Goal: Task Accomplishment & Management: Complete application form

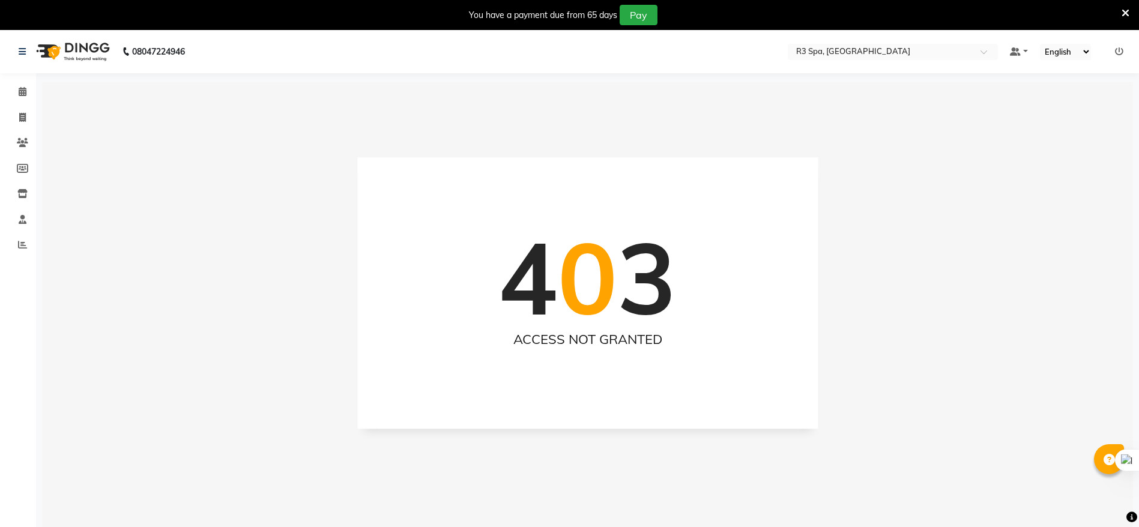
click at [166, 288] on div "4 0 3 ACCESS NOT GRANTED" at bounding box center [587, 345] width 1091 height 527
click at [19, 87] on icon at bounding box center [23, 91] width 8 height 9
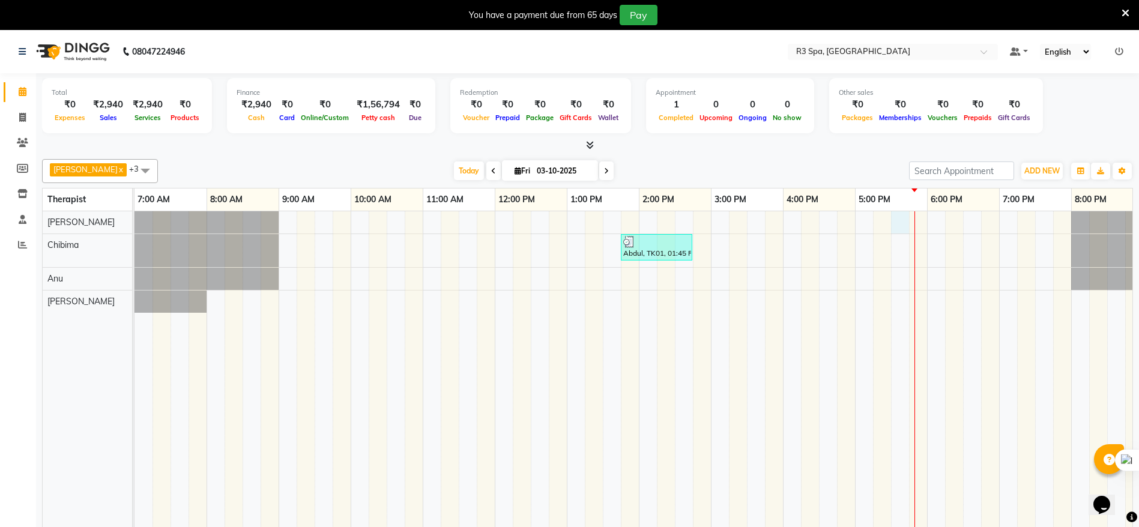
click at [587, 221] on div "Abdul, TK01, 01:45 PM-02:45 PM, Traditional Swedish Relaxation Therapy 60 Min([…" at bounding box center [710, 377] width 1152 height 333
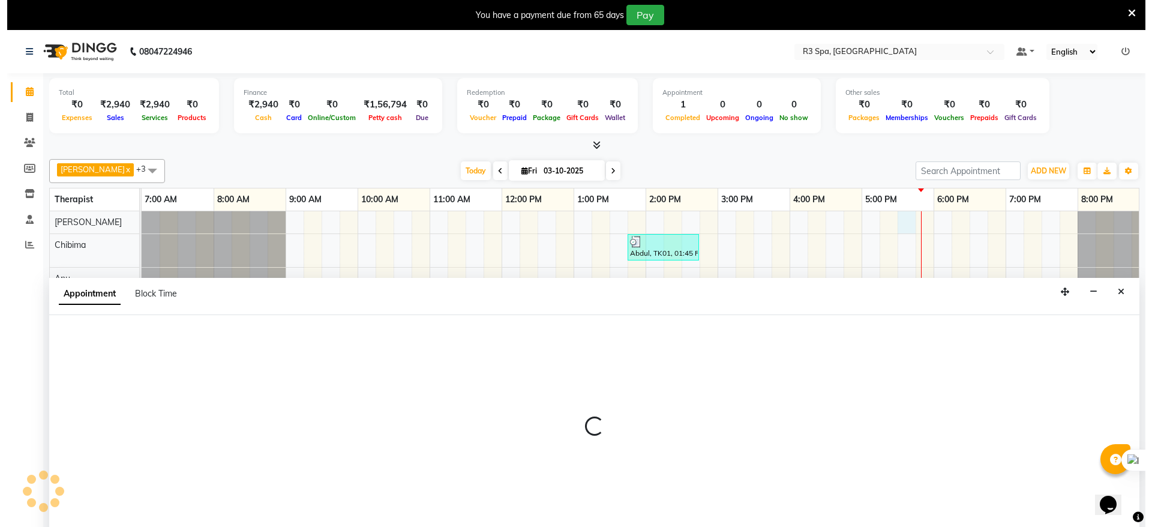
scroll to position [30, 0]
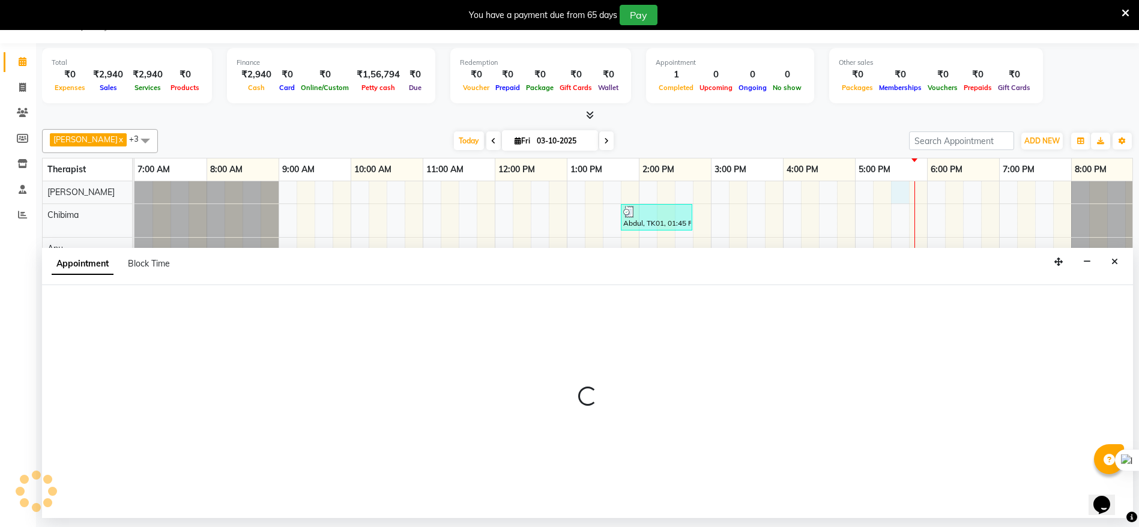
select select "86018"
select select "tentative"
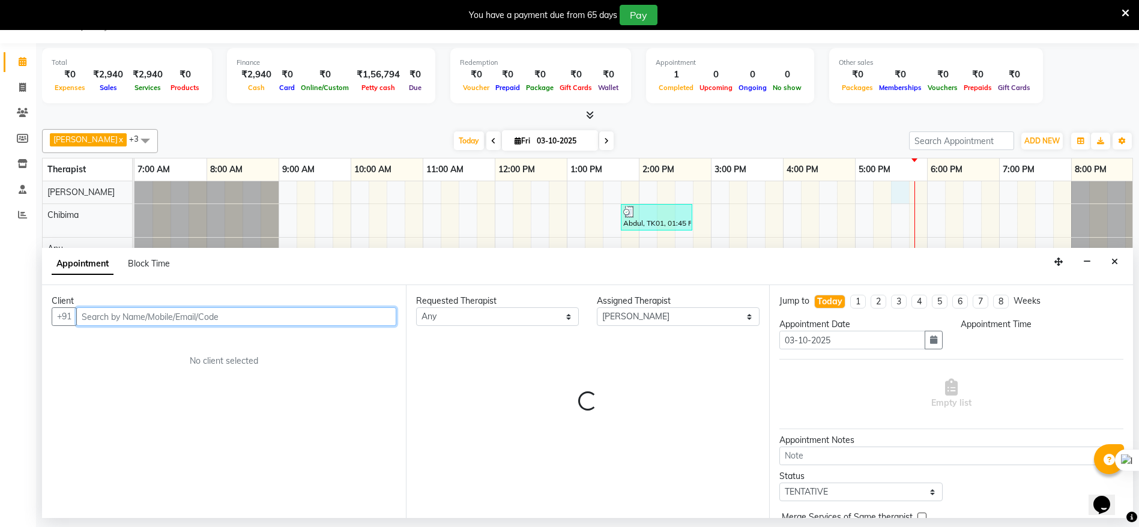
select select "1050"
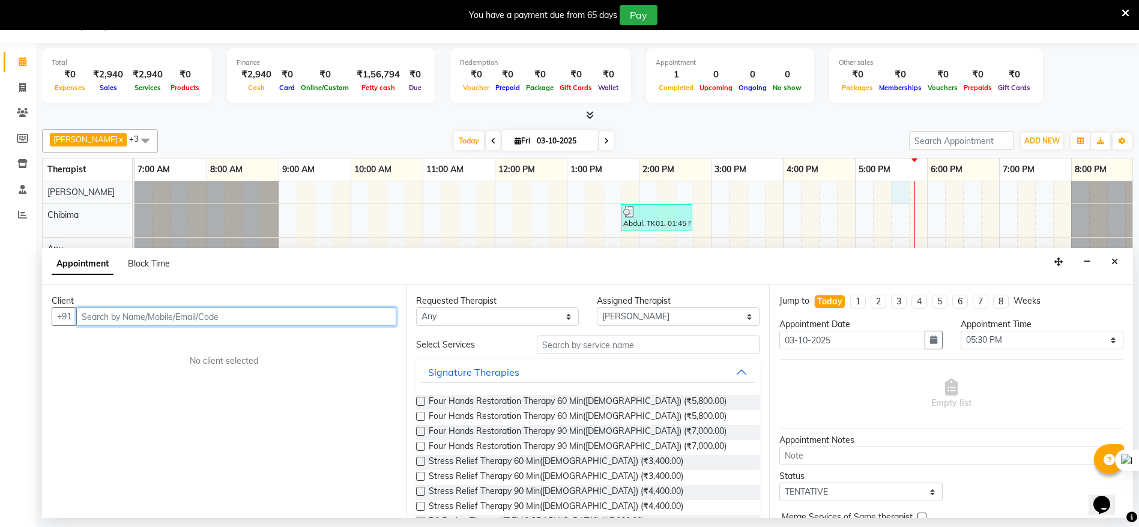
click at [273, 318] on input "text" at bounding box center [236, 316] width 320 height 19
type input "7780694633"
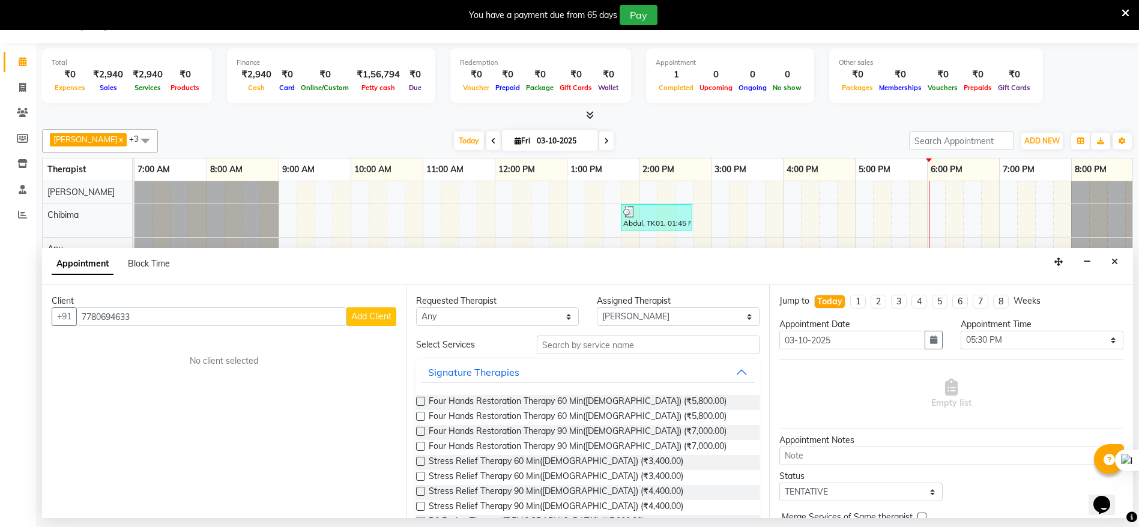
click at [363, 317] on span "Add Client" at bounding box center [371, 316] width 40 height 11
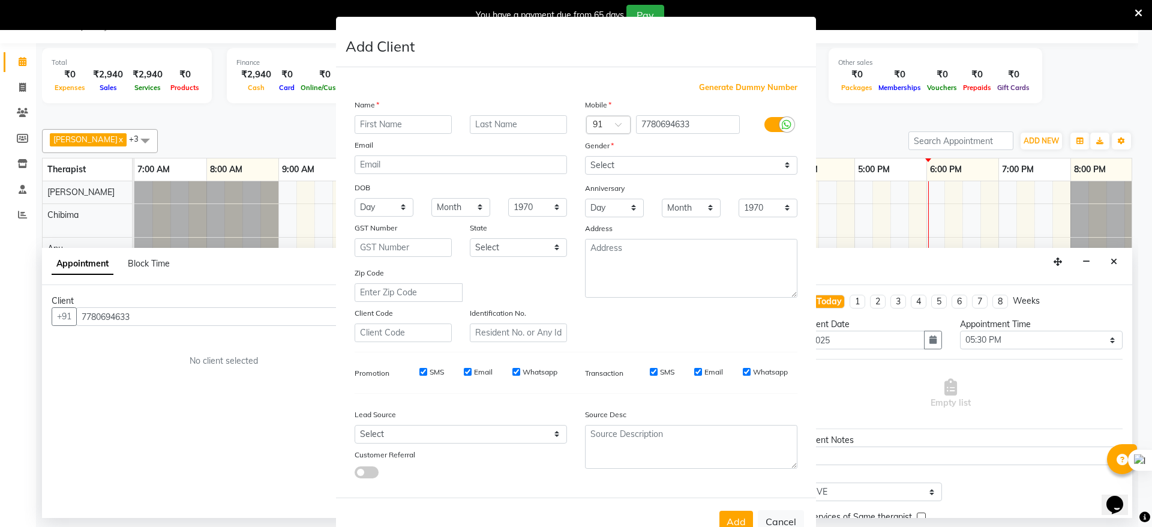
click at [418, 113] on div "Name" at bounding box center [461, 106] width 230 height 17
click at [427, 129] on input "text" at bounding box center [403, 124] width 97 height 19
type input "kiran"
click at [587, 167] on select "Select [DEMOGRAPHIC_DATA] [DEMOGRAPHIC_DATA] Other Prefer Not To Say" at bounding box center [691, 165] width 212 height 19
select select "[DEMOGRAPHIC_DATA]"
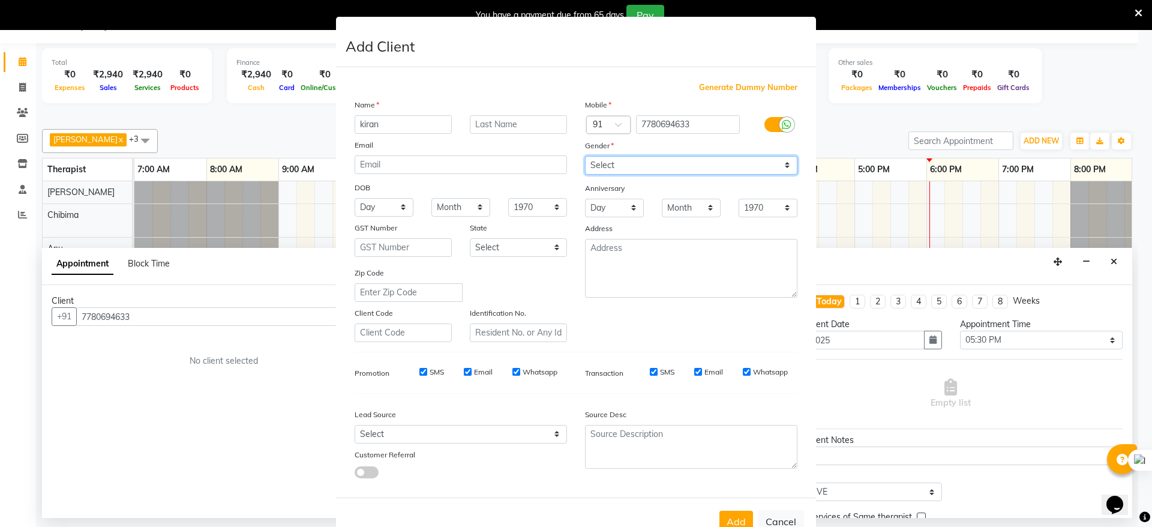
click at [585, 156] on select "Select [DEMOGRAPHIC_DATA] [DEMOGRAPHIC_DATA] Other Prefer Not To Say" at bounding box center [691, 165] width 212 height 19
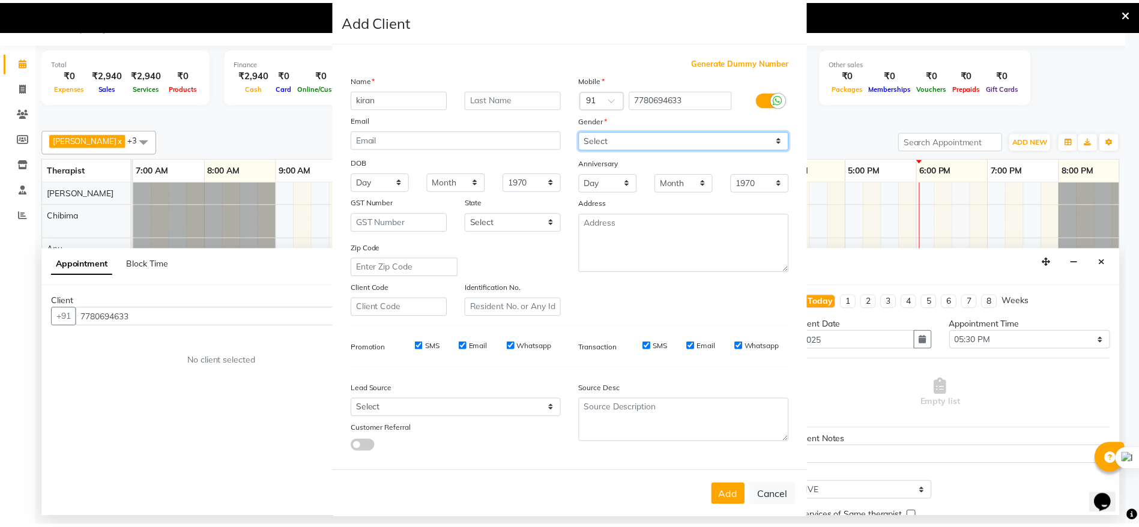
scroll to position [47, 0]
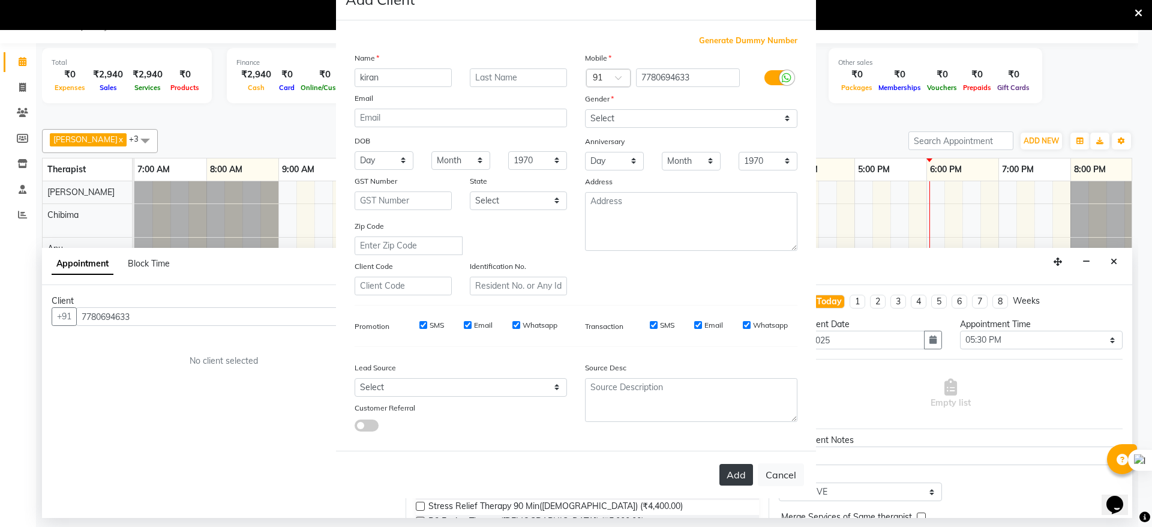
click at [587, 474] on button "Add" at bounding box center [737, 475] width 34 height 22
type input "77******33"
select select
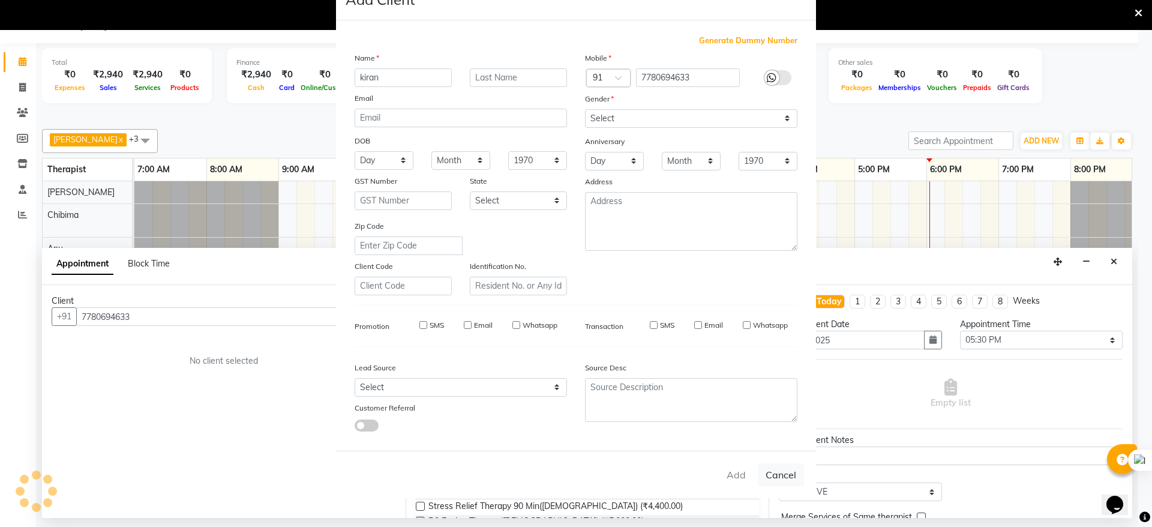
select select
checkbox input "false"
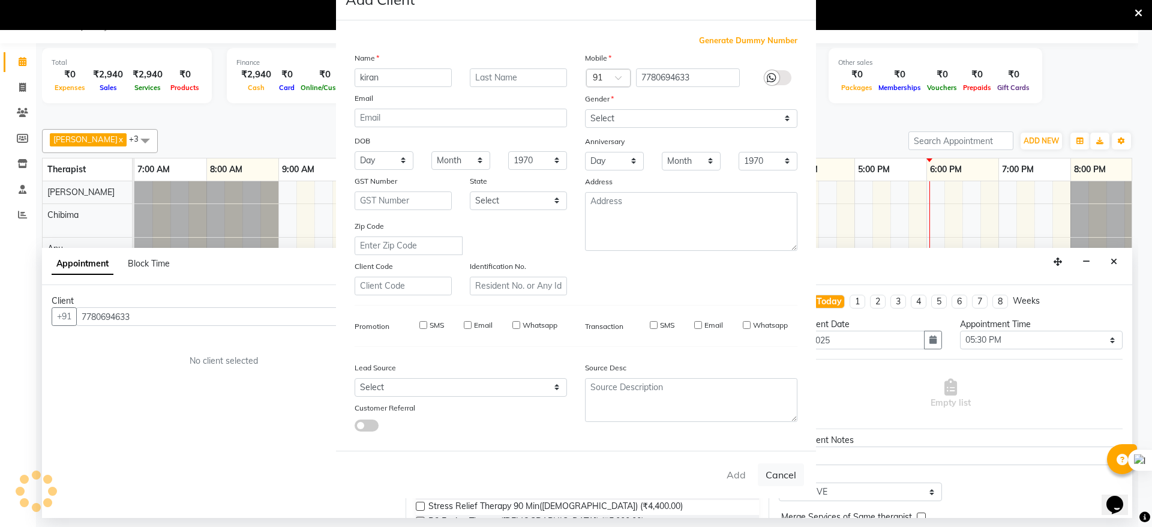
checkbox input "false"
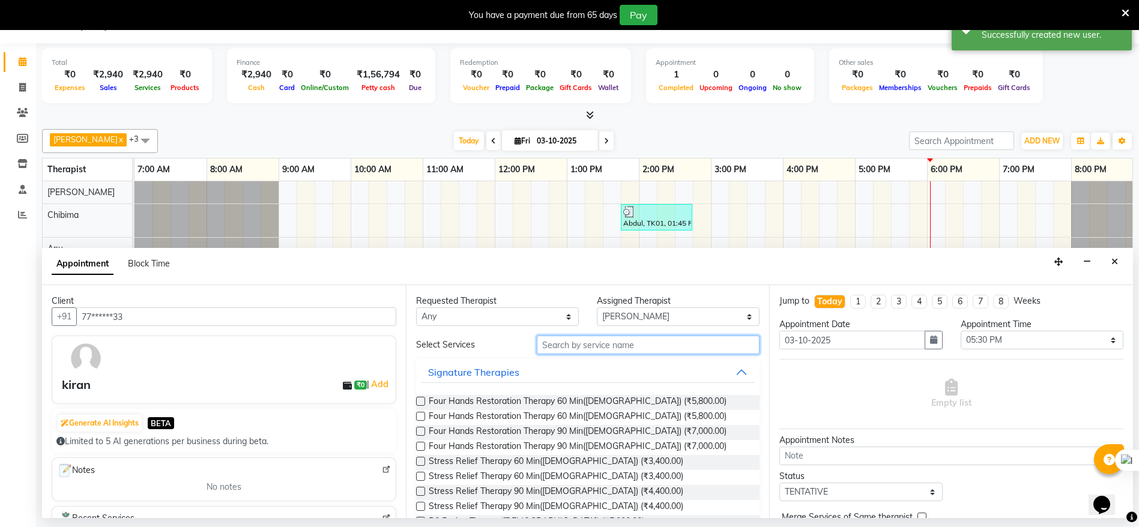
click at [587, 348] on input "text" at bounding box center [648, 345] width 223 height 19
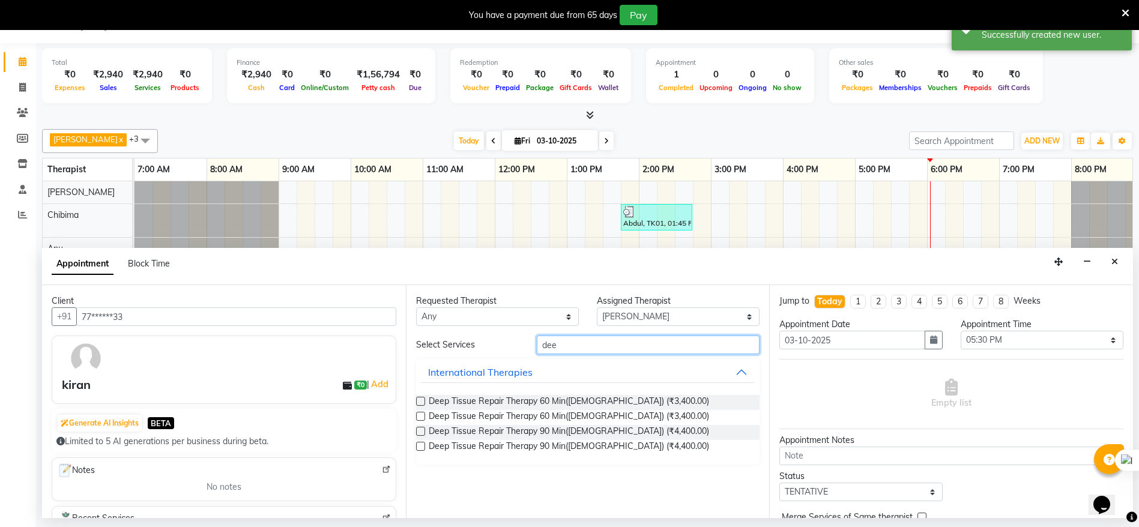
type input "dee"
click at [418, 405] on label at bounding box center [420, 401] width 9 height 9
click at [418, 405] on input "checkbox" at bounding box center [420, 403] width 8 height 8
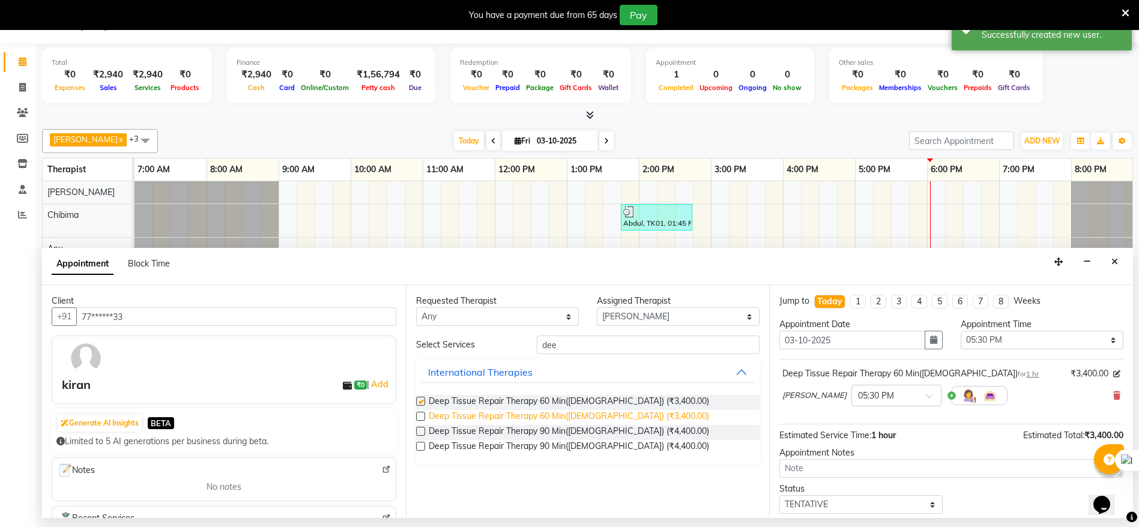
checkbox input "false"
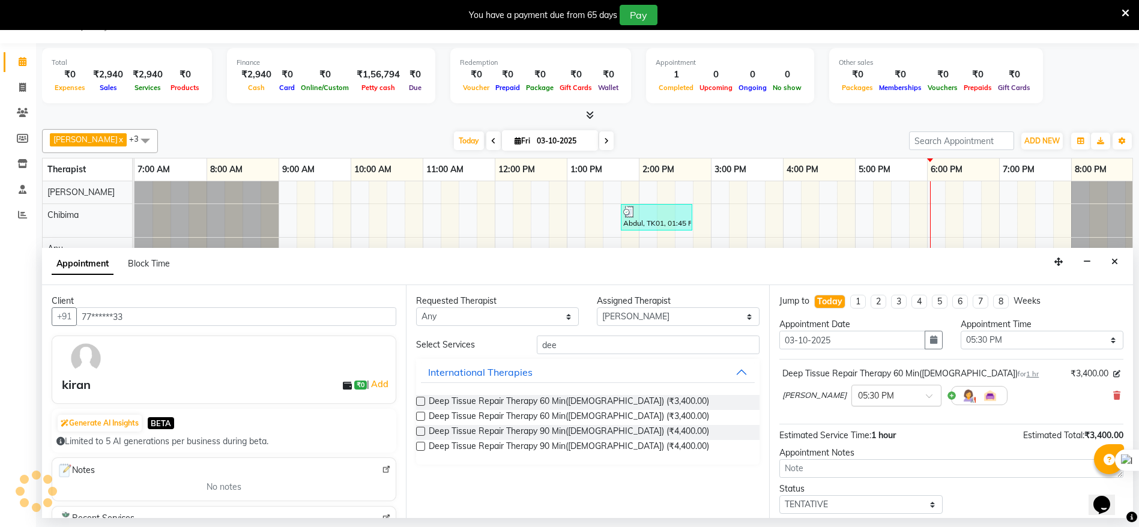
click at [587, 397] on span at bounding box center [933, 399] width 15 height 13
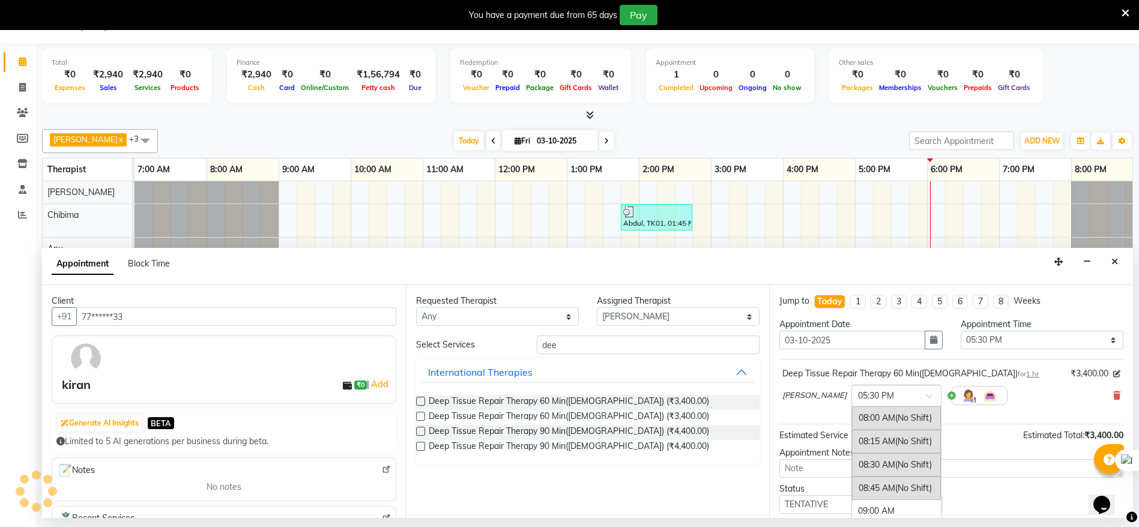
scroll to position [849, 0]
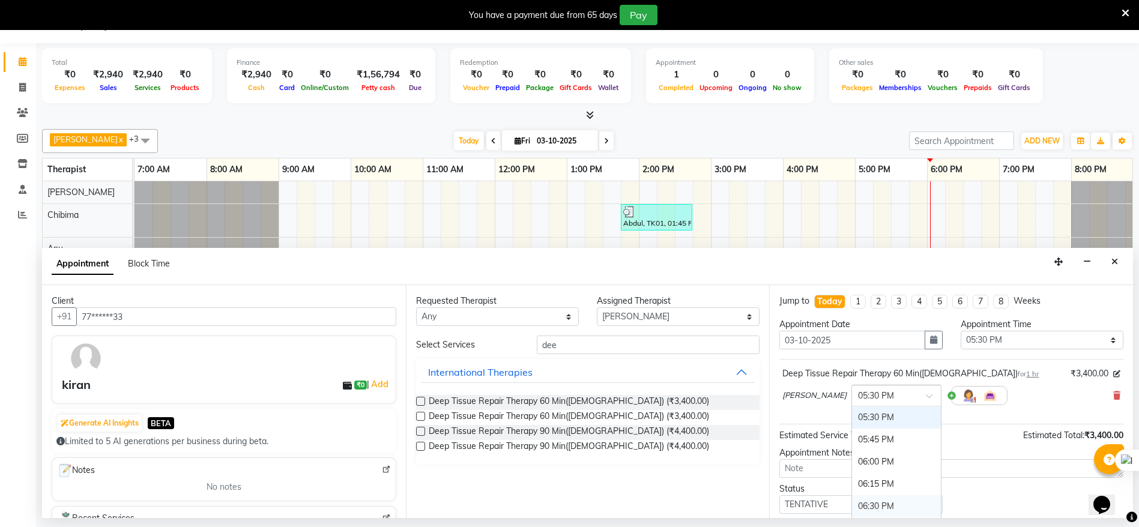
click at [587, 505] on div "06:30 PM" at bounding box center [896, 506] width 89 height 22
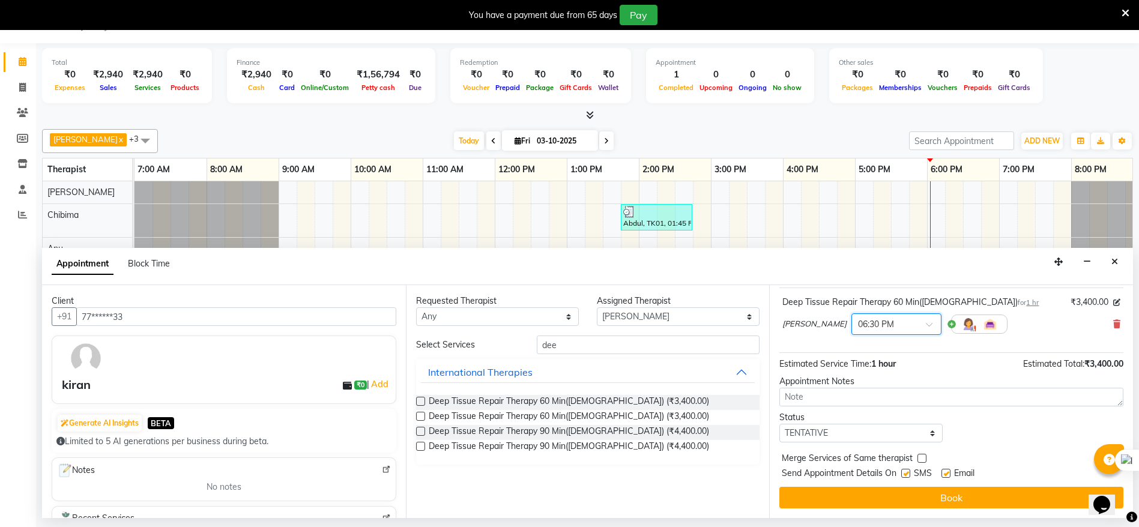
click at [587, 497] on button "Book" at bounding box center [951, 498] width 344 height 22
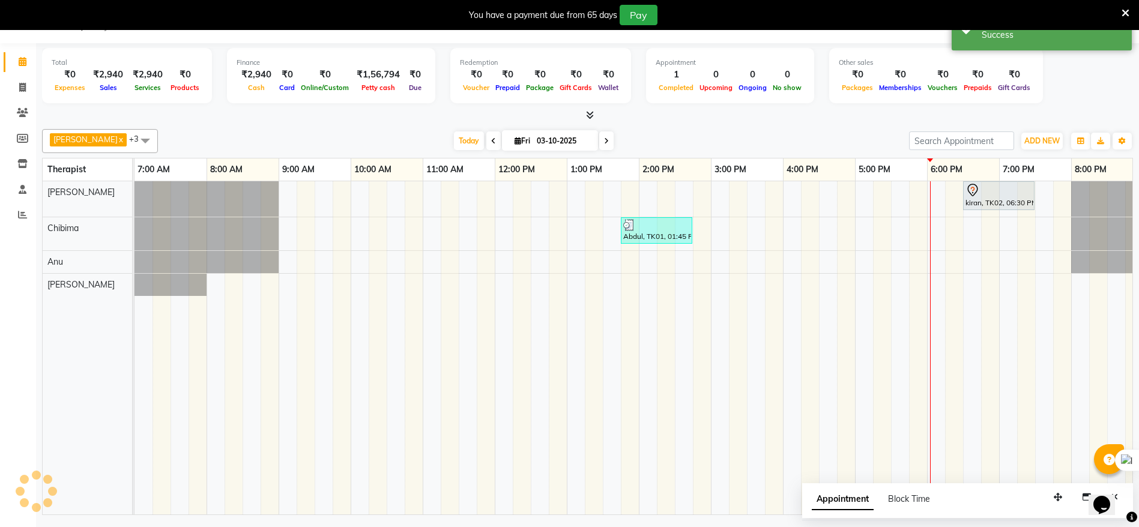
scroll to position [0, 0]
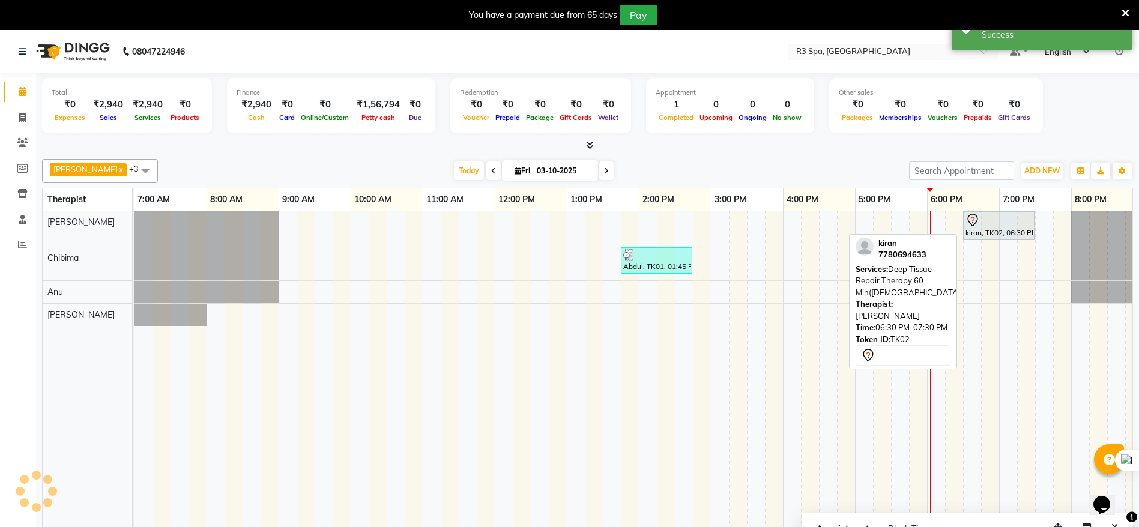
click at [587, 235] on div "kiran, TK02, 06:30 PM-07:30 PM, Deep Tissue Repair Therapy 60 Min([DEMOGRAPHIC_…" at bounding box center [998, 225] width 69 height 25
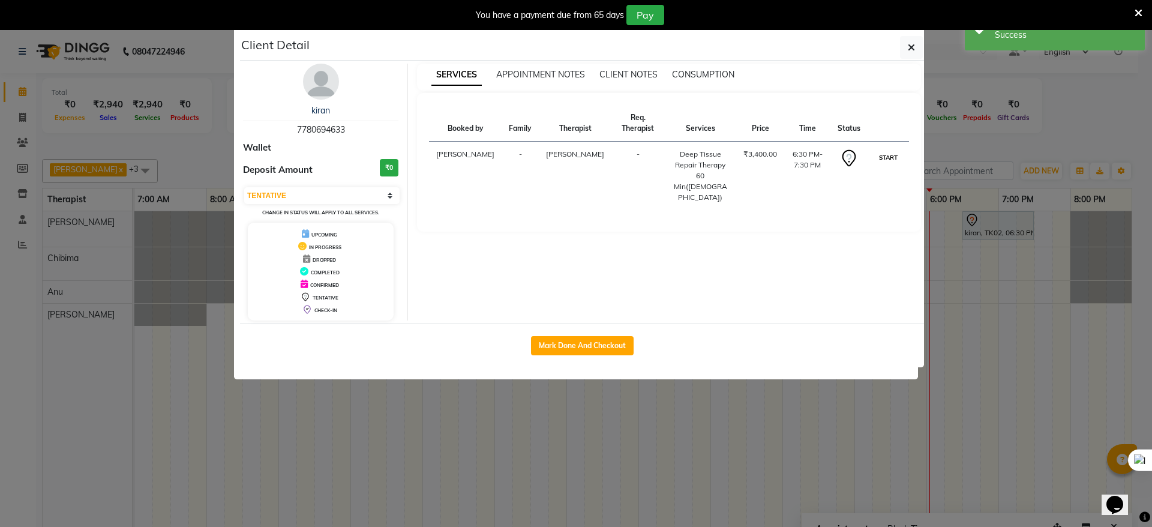
click at [587, 150] on button "START" at bounding box center [888, 157] width 25 height 15
select select "1"
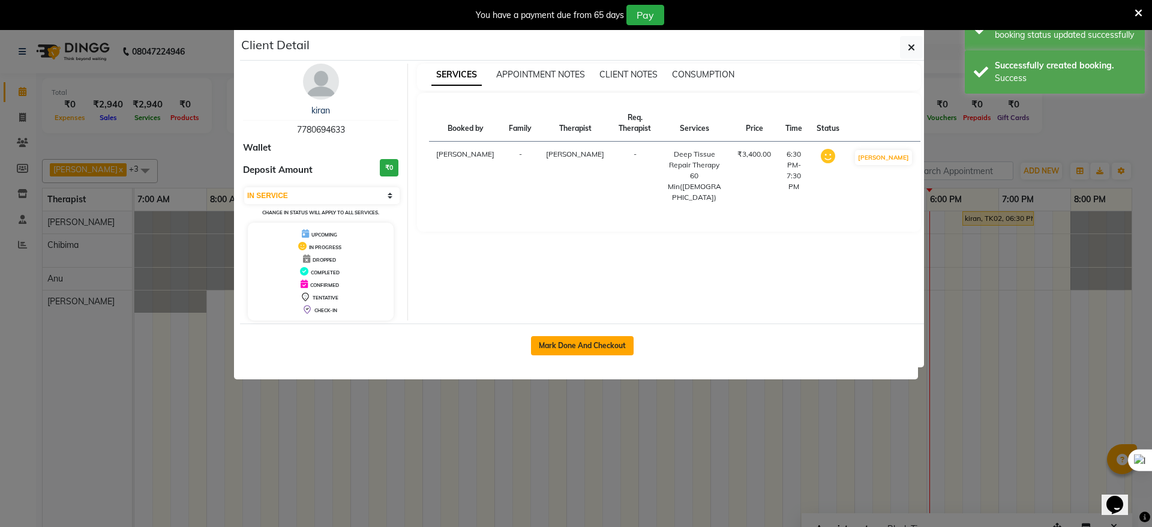
click at [587, 346] on button "Mark Done And Checkout" at bounding box center [582, 345] width 103 height 19
select select "service"
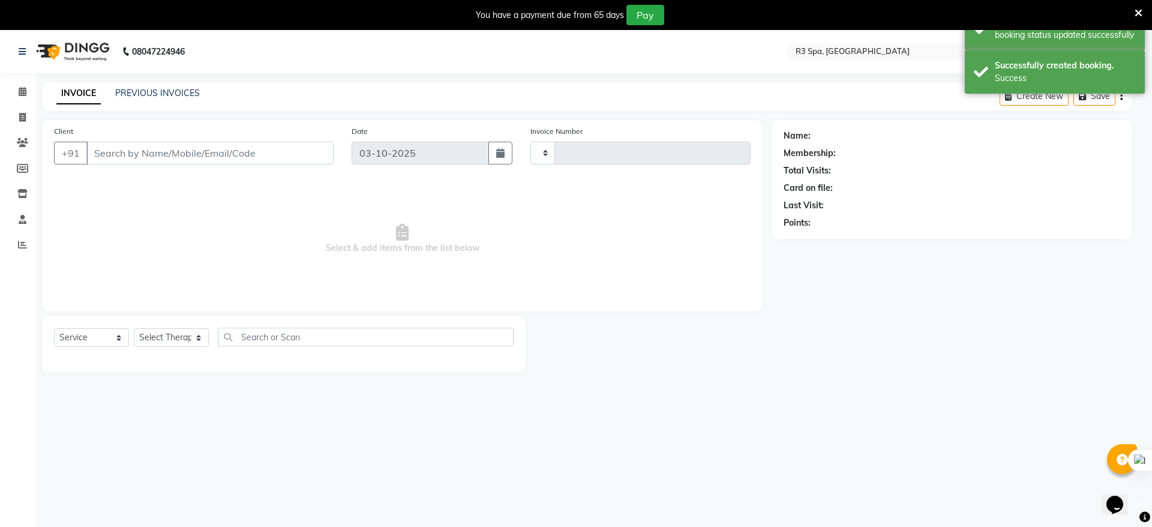
type input "0259"
select select "3"
select select "8612"
type input "77******33"
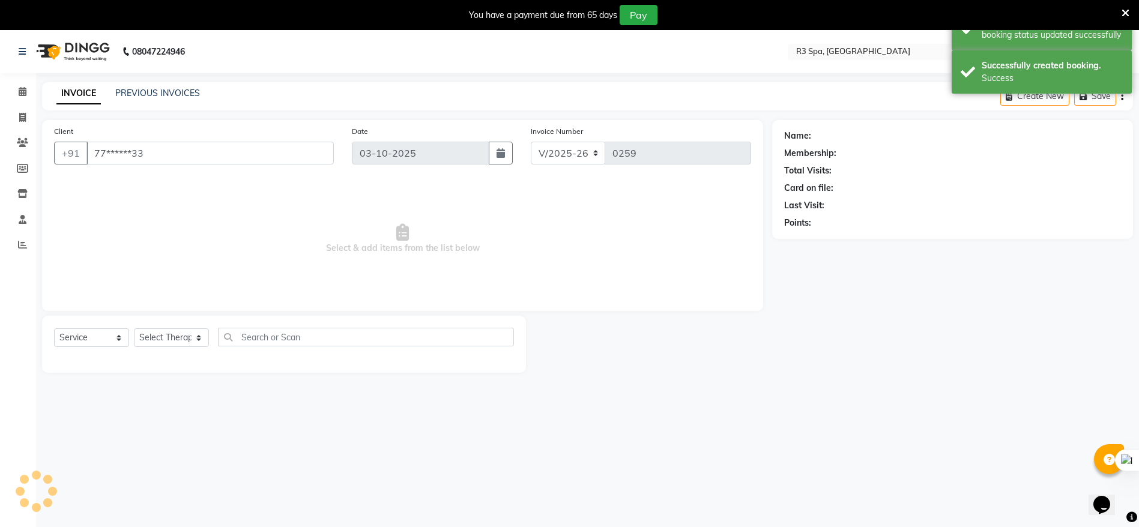
select select "86018"
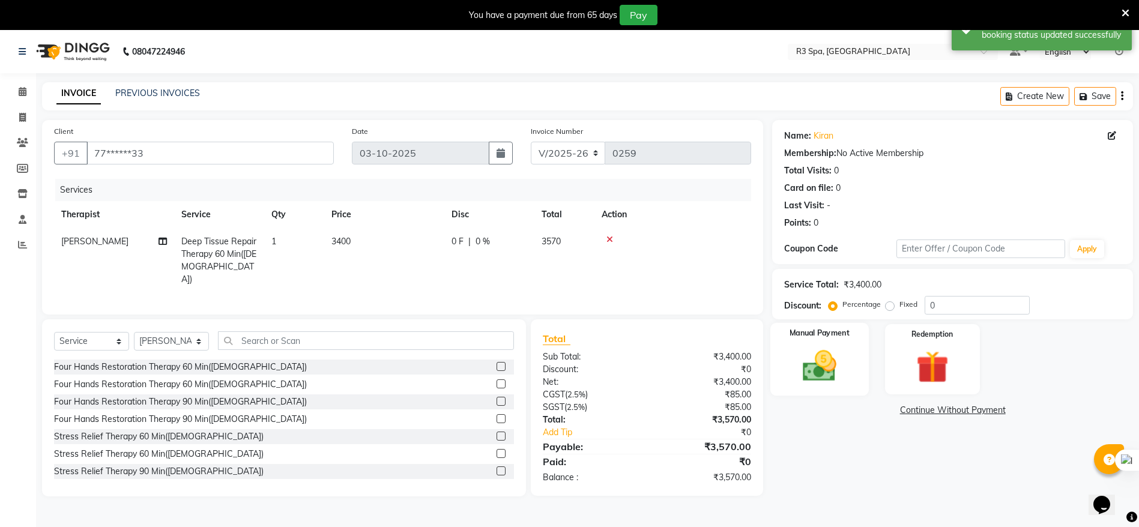
click at [587, 351] on div "Manual Payment" at bounding box center [819, 359] width 98 height 73
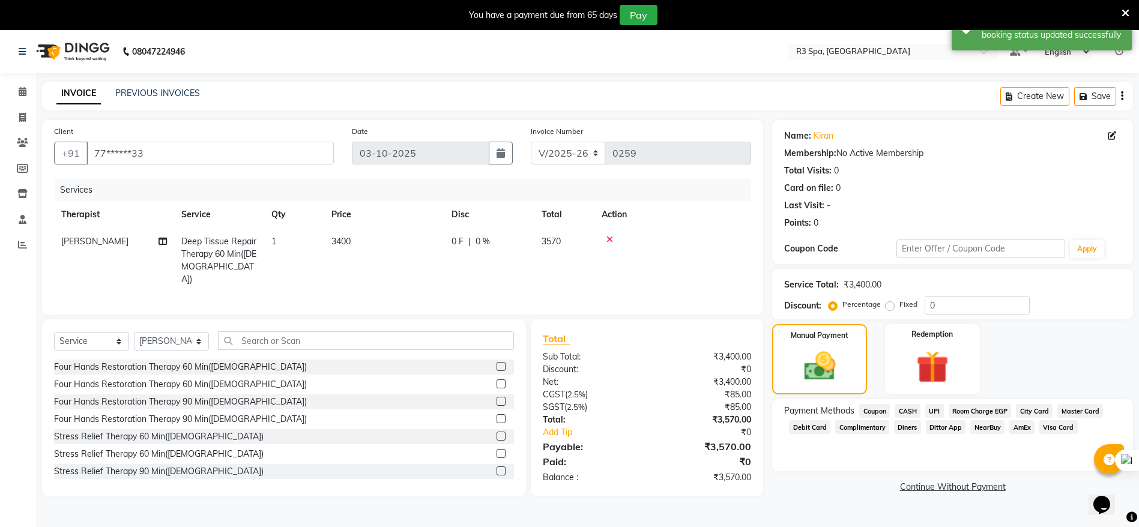
click at [587, 407] on span "UPI" at bounding box center [934, 411] width 19 height 14
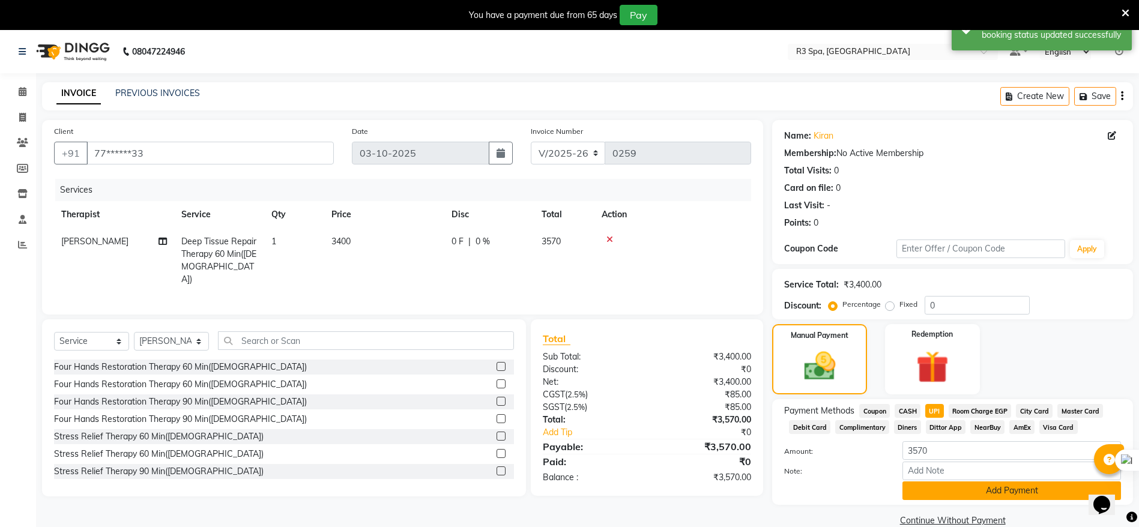
click at [587, 487] on button "Add Payment" at bounding box center [1011, 490] width 218 height 19
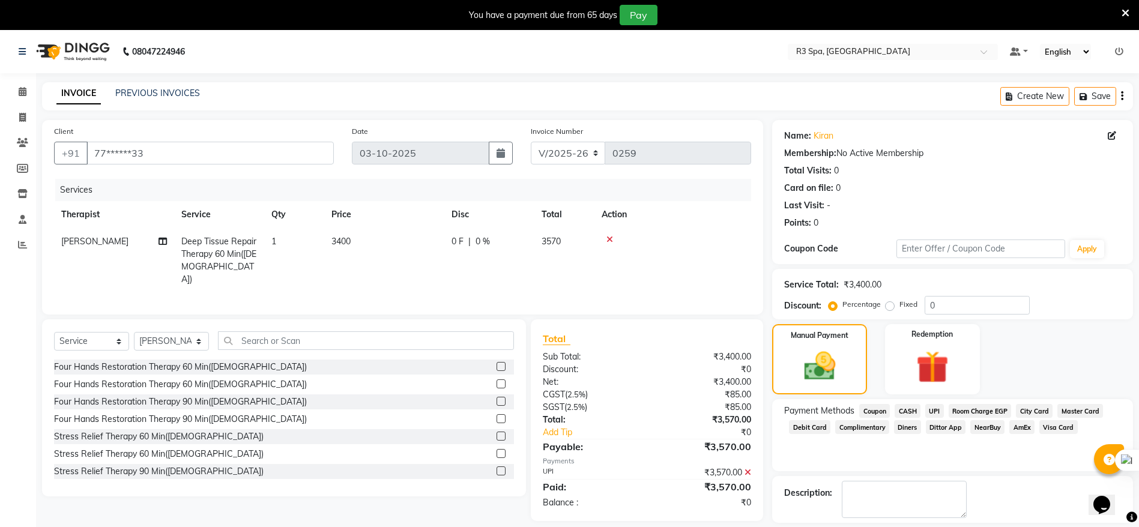
scroll to position [55, 0]
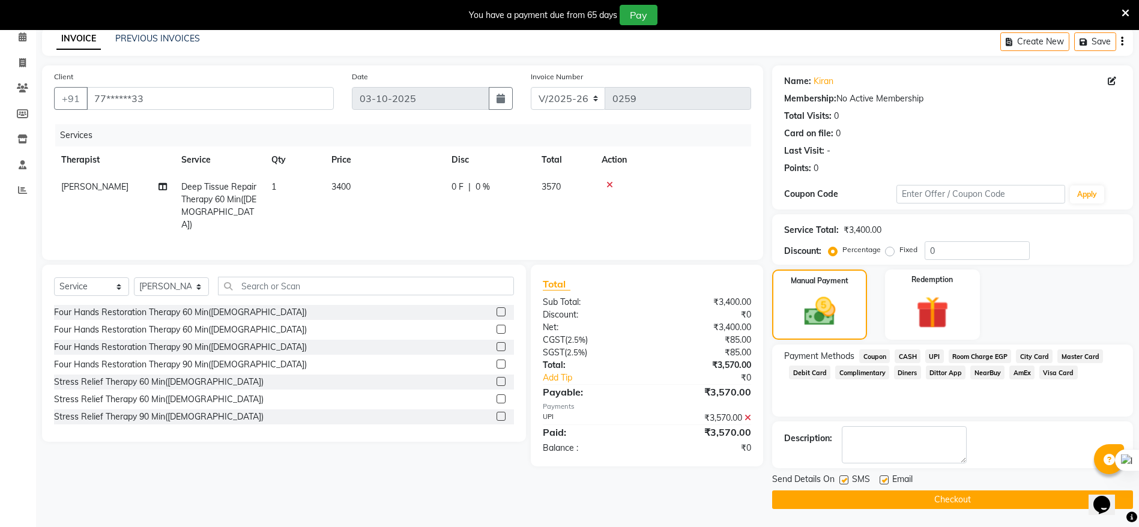
click at [587, 503] on button "Checkout" at bounding box center [952, 499] width 361 height 19
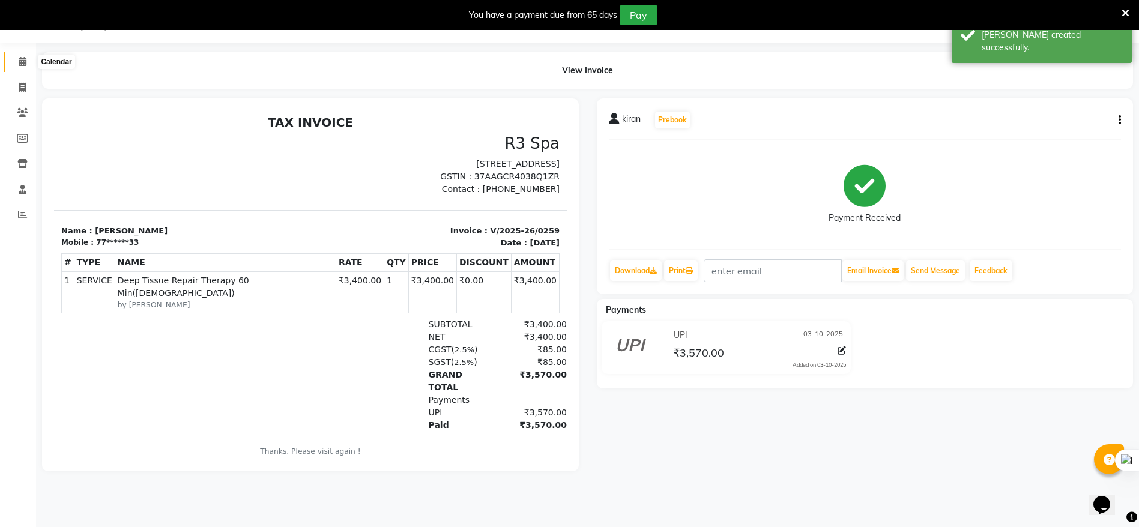
click at [26, 60] on icon at bounding box center [23, 61] width 8 height 9
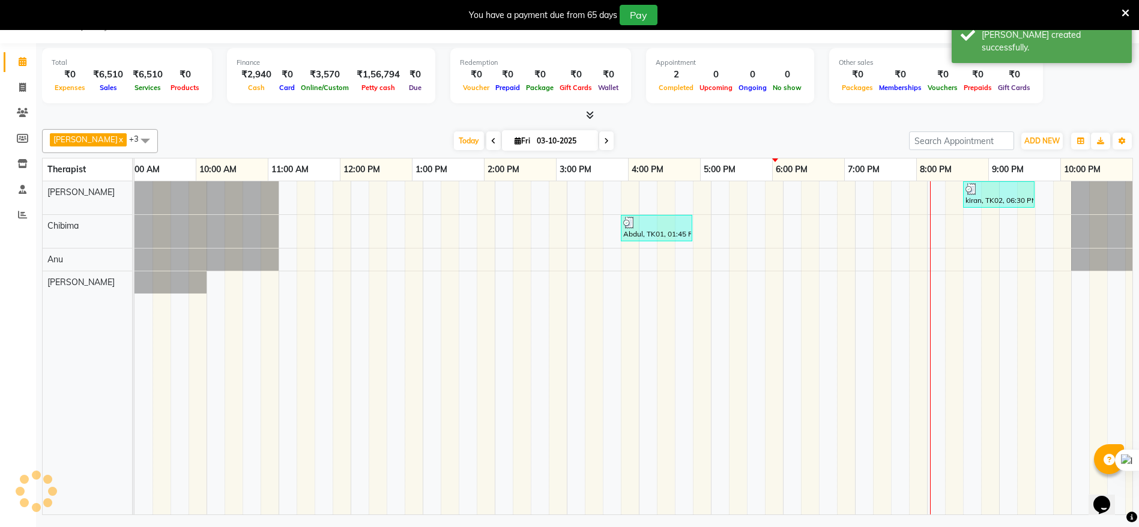
scroll to position [0, 155]
